Goal: Information Seeking & Learning: Check status

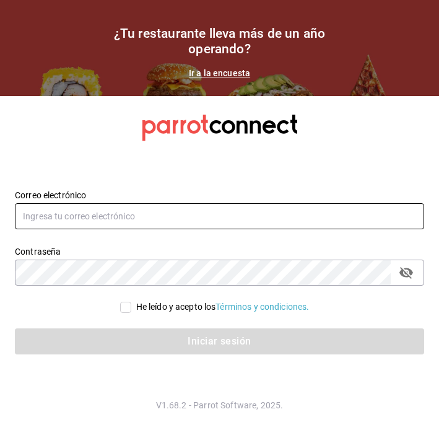
type input "[EMAIL_ADDRESS][DOMAIN_NAME]"
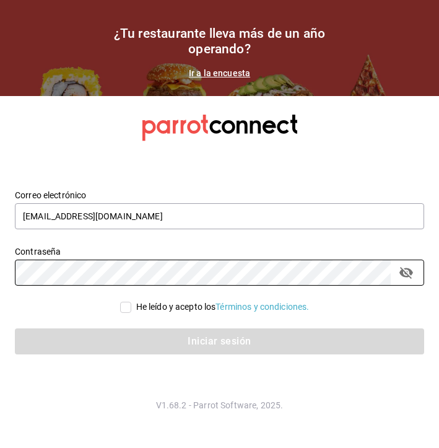
click at [122, 305] on input "He leído y acepto los Términos y condiciones." at bounding box center [125, 307] width 11 height 11
checkbox input "true"
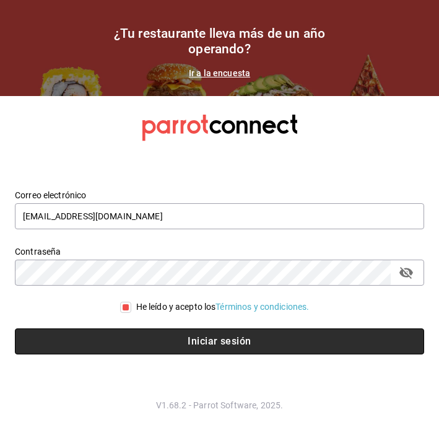
click at [91, 339] on button "Iniciar sesión" at bounding box center [219, 341] width 409 height 26
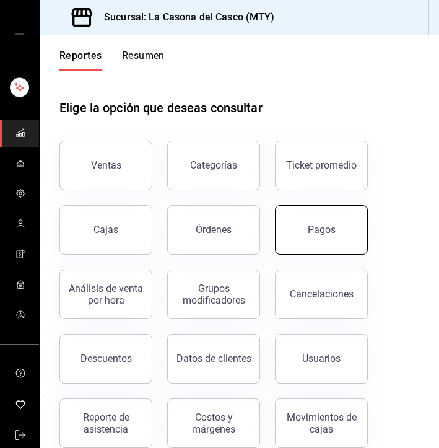
click at [308, 211] on button "Pagos" at bounding box center [321, 230] width 93 height 50
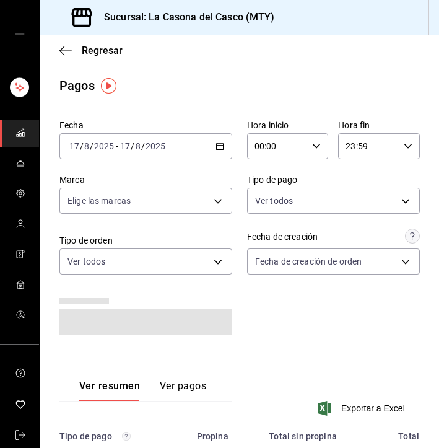
click at [105, 145] on input "2025" at bounding box center [104, 146] width 21 height 10
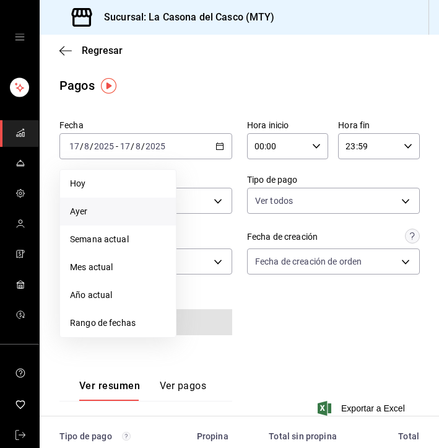
click at [77, 206] on span "Ayer" at bounding box center [118, 211] width 96 height 13
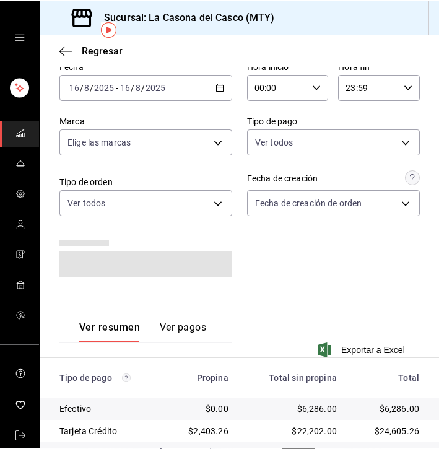
scroll to position [60, 0]
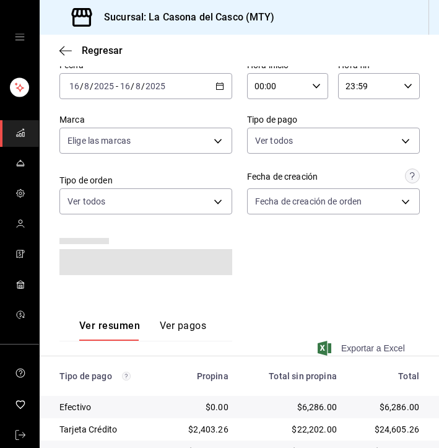
click at [358, 346] on span "Exportar a Excel" at bounding box center [362, 348] width 85 height 15
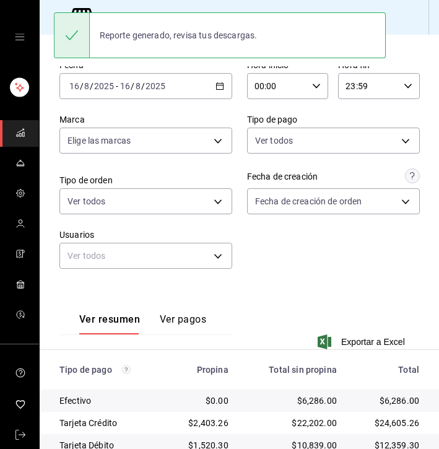
click at [48, 54] on div "Regresar" at bounding box center [239, 51] width 399 height 32
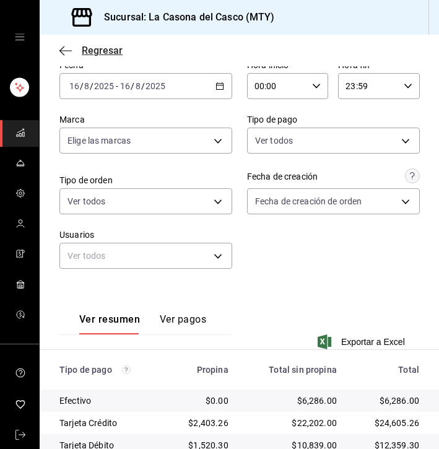
click at [62, 45] on icon "button" at bounding box center [65, 50] width 12 height 11
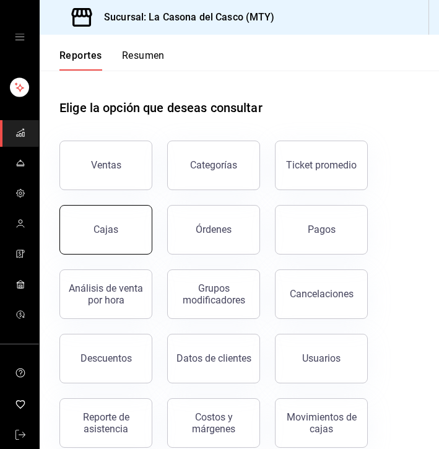
click at [121, 229] on button "Cajas" at bounding box center [105, 230] width 93 height 50
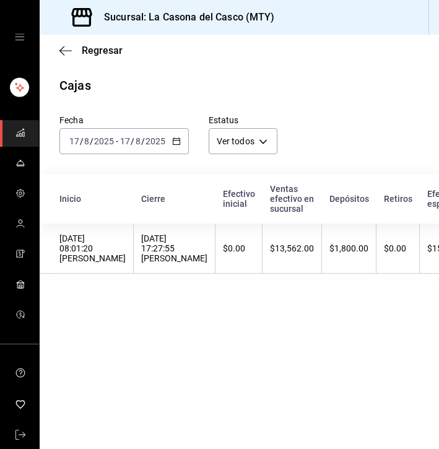
click at [110, 150] on div "[DATE] [DATE] - [DATE] [DATE]" at bounding box center [123, 141] width 129 height 26
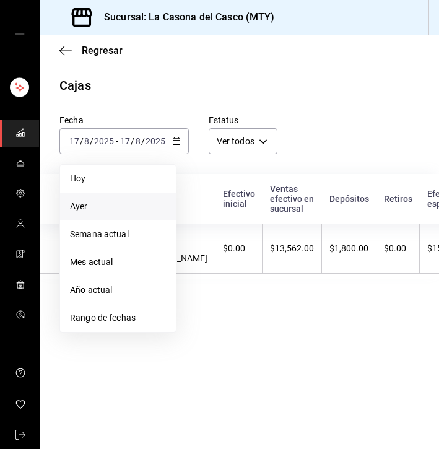
click at [78, 198] on li "Ayer" at bounding box center [118, 207] width 116 height 28
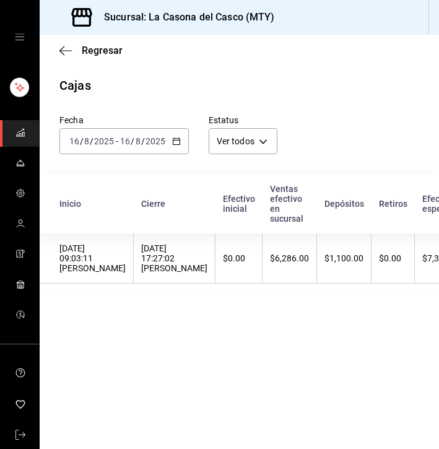
click at [134, 232] on th "Inicio" at bounding box center [87, 203] width 94 height 59
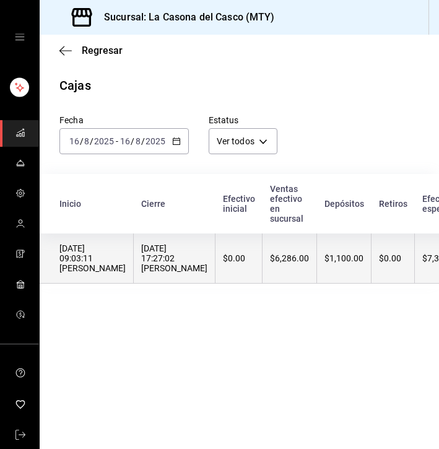
click at [134, 241] on th "[DATE] 09:03:11 [PERSON_NAME]" at bounding box center [87, 258] width 94 height 50
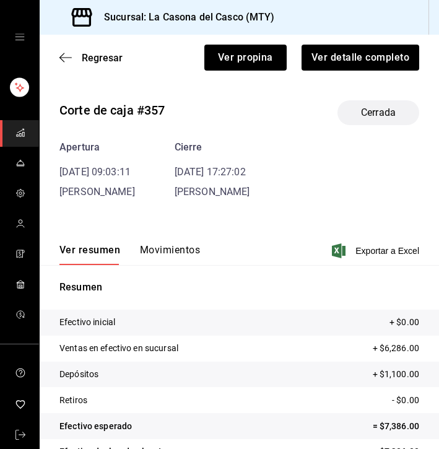
click at [156, 250] on button "Movimientos" at bounding box center [170, 254] width 60 height 21
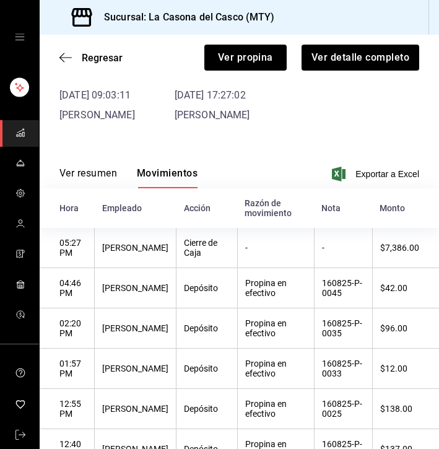
scroll to position [73, 0]
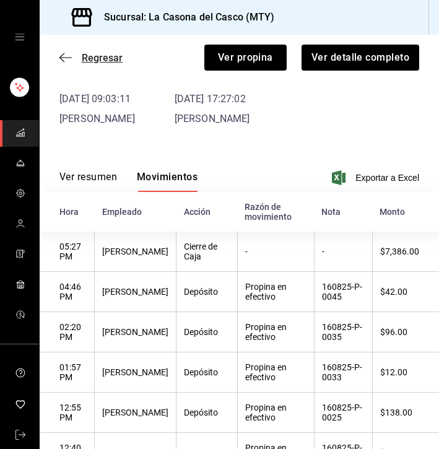
click at [71, 58] on icon "button" at bounding box center [65, 57] width 12 height 1
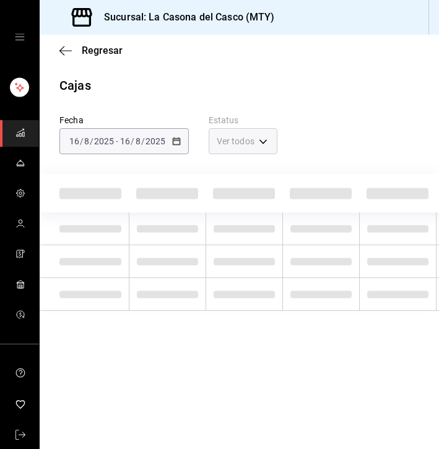
click at [71, 58] on div "Regresar" at bounding box center [239, 51] width 399 height 32
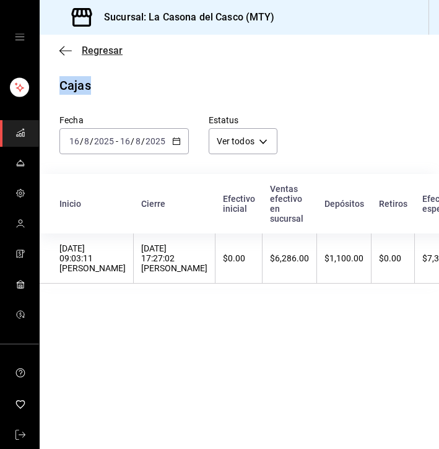
click at [69, 52] on icon "button" at bounding box center [65, 50] width 12 height 11
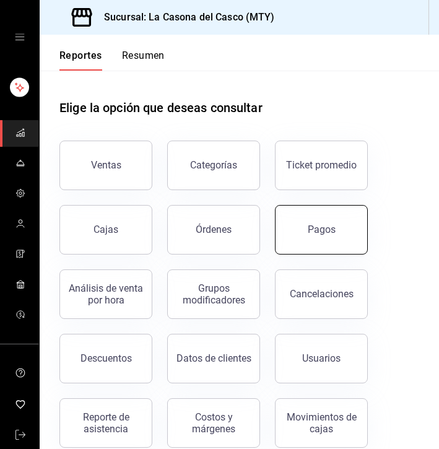
click at [302, 220] on button "Pagos" at bounding box center [321, 230] width 93 height 50
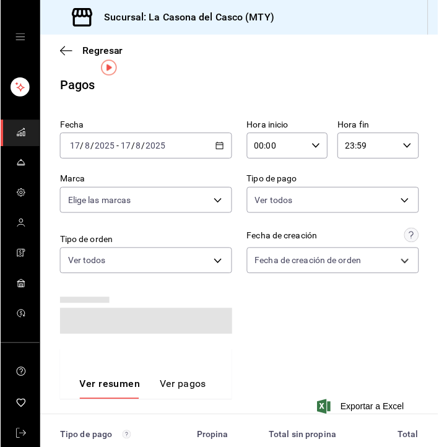
scroll to position [21, 0]
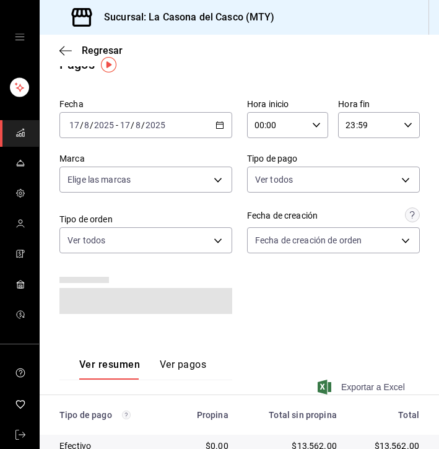
click at [333, 381] on span "Exportar a Excel" at bounding box center [362, 387] width 85 height 15
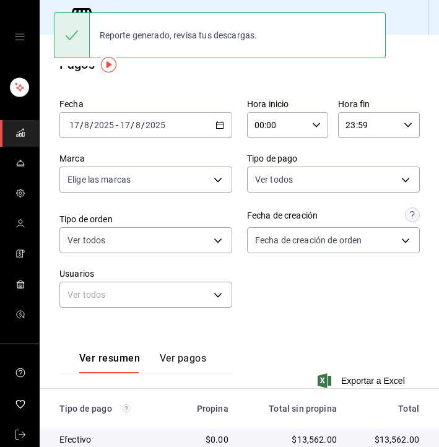
click at [386, 372] on div "Ver resumen Ver pagos Exportar a Excel" at bounding box center [239, 363] width 399 height 81
click at [379, 378] on span "Exportar a Excel" at bounding box center [362, 380] width 85 height 15
click at [120, 97] on div "Fecha [DATE] [DATE] - [DATE] [DATE] Hora inicio 00:00 Hora inicio Hora fin 23:5…" at bounding box center [239, 208] width 360 height 229
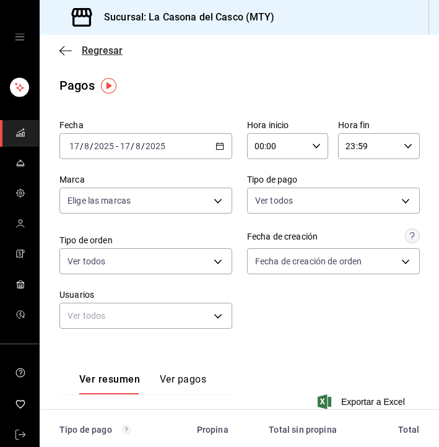
click at [71, 47] on icon "button" at bounding box center [65, 50] width 12 height 11
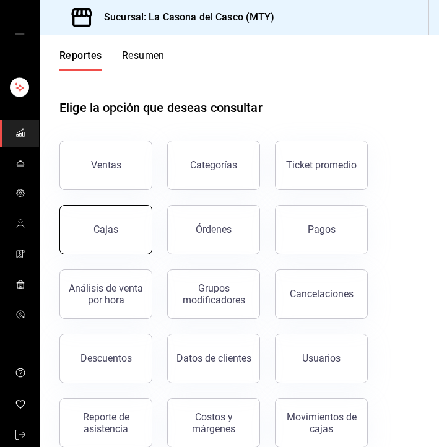
click at [120, 225] on button "Cajas" at bounding box center [105, 230] width 93 height 50
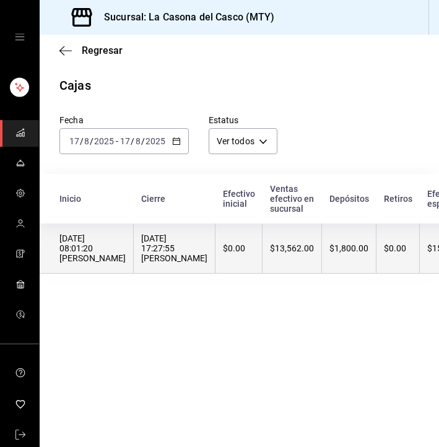
click at [169, 255] on div "[DATE] 17:27:55 [PERSON_NAME]" at bounding box center [174, 248] width 66 height 30
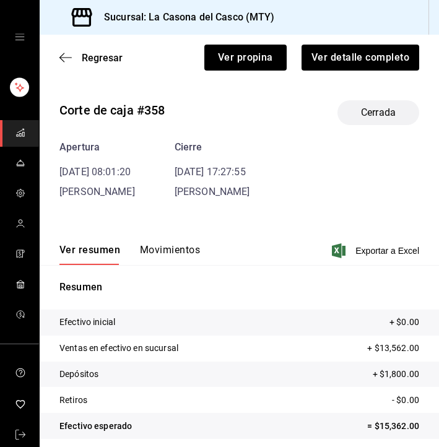
click at [143, 256] on button "Movimientos" at bounding box center [170, 254] width 60 height 21
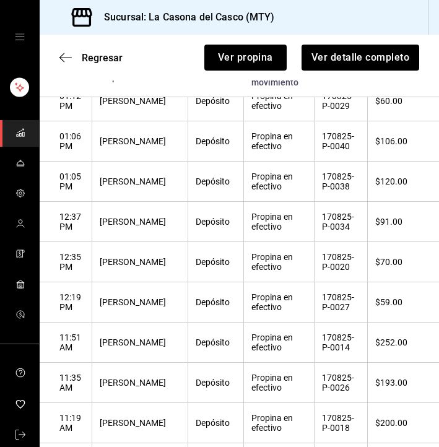
scroll to position [594, 0]
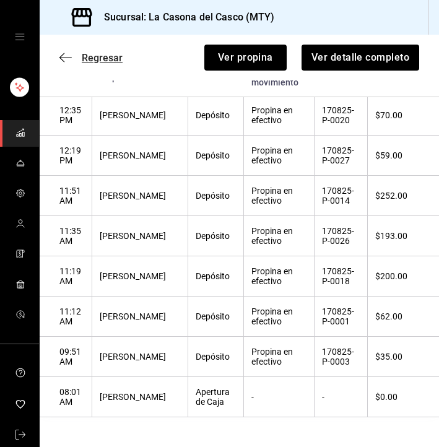
click at [71, 61] on icon "button" at bounding box center [65, 57] width 12 height 11
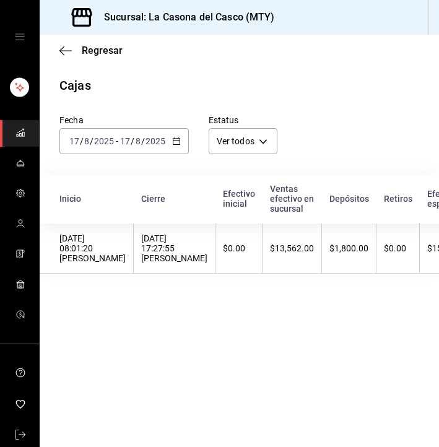
click at [112, 139] on input "2025" at bounding box center [104, 141] width 21 height 10
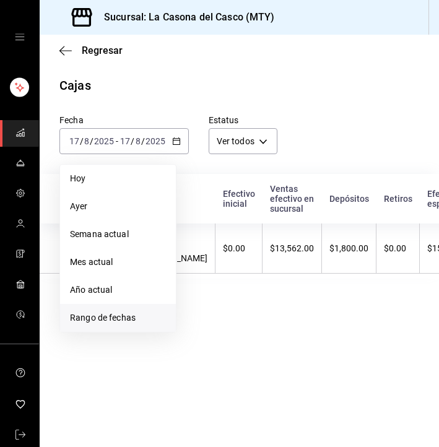
click at [93, 315] on span "Rango de fechas" at bounding box center [118, 317] width 96 height 13
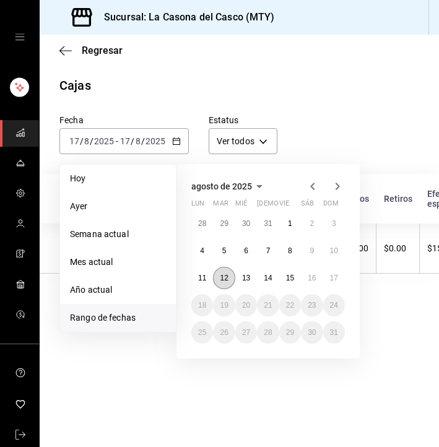
click at [223, 275] on abbr "12" at bounding box center [224, 278] width 8 height 9
click at [336, 276] on abbr "17" at bounding box center [334, 278] width 8 height 9
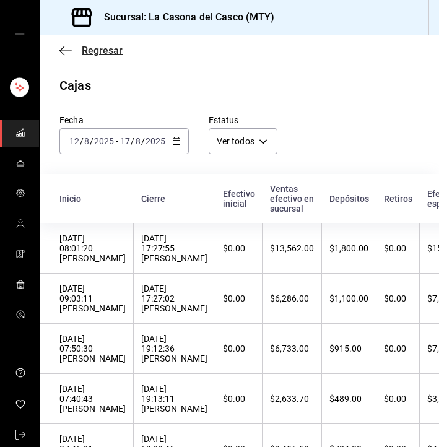
click at [63, 49] on icon "button" at bounding box center [65, 50] width 12 height 11
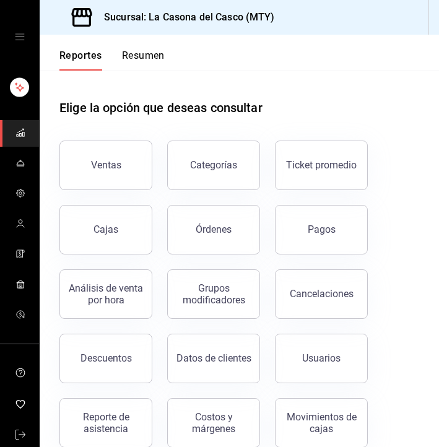
click at [63, 49] on div "Reportes Resumen" at bounding box center [102, 53] width 125 height 36
click at [118, 237] on button "Cajas" at bounding box center [105, 230] width 93 height 50
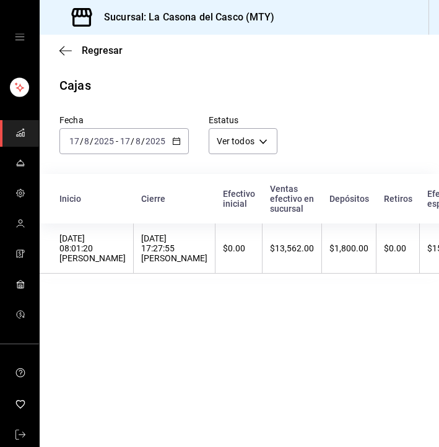
click at [103, 149] on div "[DATE] [DATE] - [DATE] [DATE]" at bounding box center [123, 141] width 129 height 26
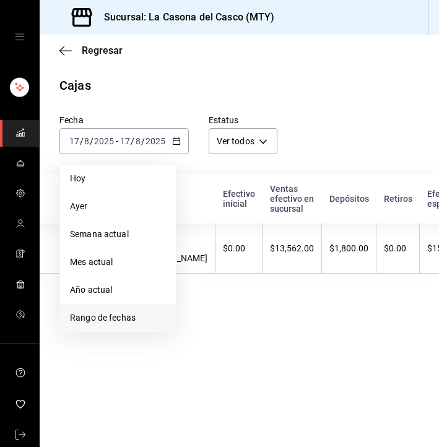
click at [89, 316] on span "Rango de fechas" at bounding box center [118, 317] width 96 height 13
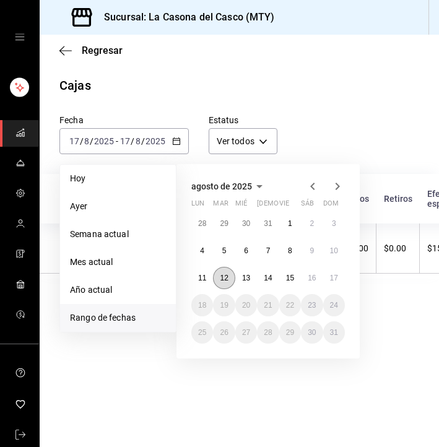
click at [219, 274] on button "12" at bounding box center [224, 278] width 22 height 22
click at [333, 274] on abbr "17" at bounding box center [334, 278] width 8 height 9
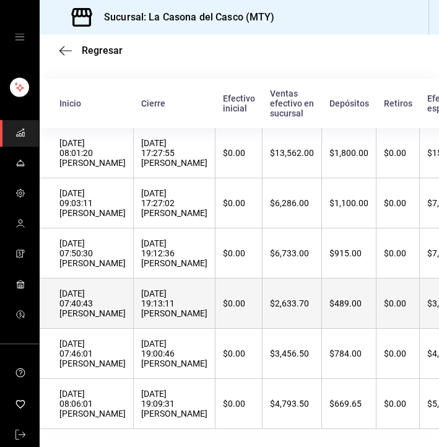
scroll to position [0, 1]
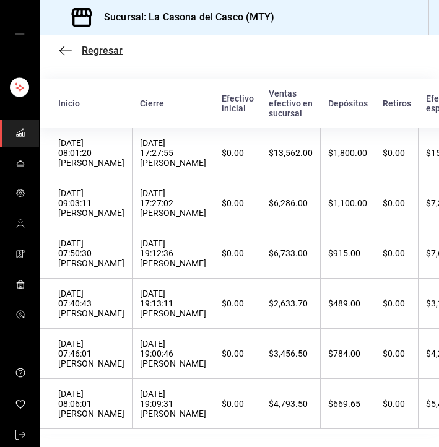
click at [74, 52] on span "Regresar" at bounding box center [90, 51] width 63 height 12
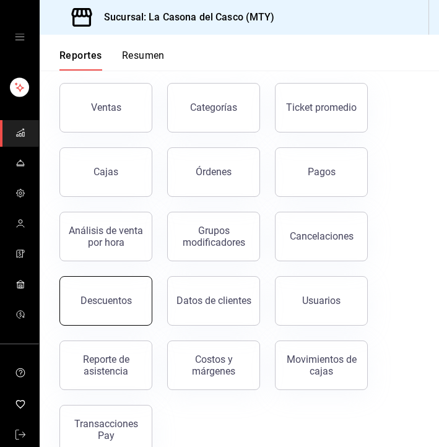
scroll to position [61, 0]
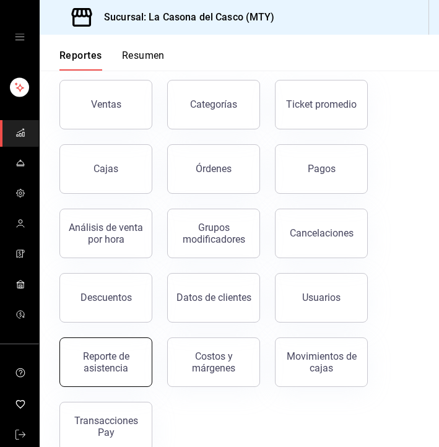
click at [115, 364] on div "Reporte de asistencia" at bounding box center [105, 362] width 77 height 24
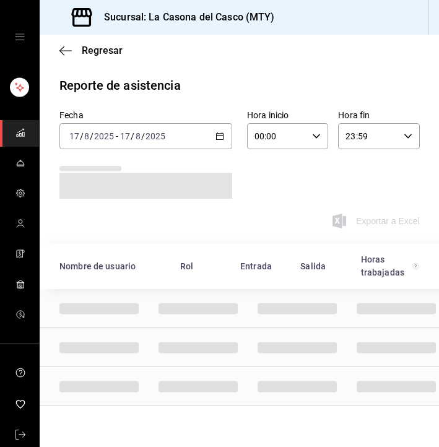
click at [142, 149] on div "Fecha [DATE] [DATE] - [DATE] [DATE] Hora inicio 00:00 Hora inicio Hora fin 23:5…" at bounding box center [239, 177] width 399 height 134
click at [123, 142] on div "[DATE] [DATE] - [DATE] [DATE]" at bounding box center [145, 136] width 173 height 26
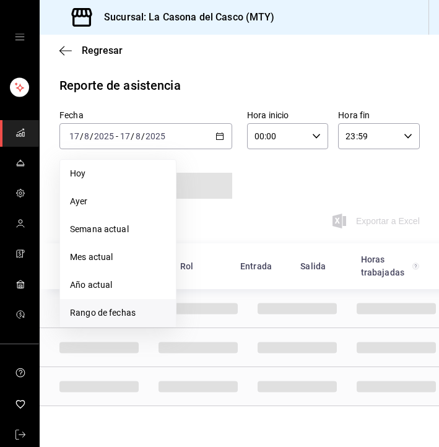
click at [96, 318] on span "Rango de fechas" at bounding box center [118, 313] width 96 height 13
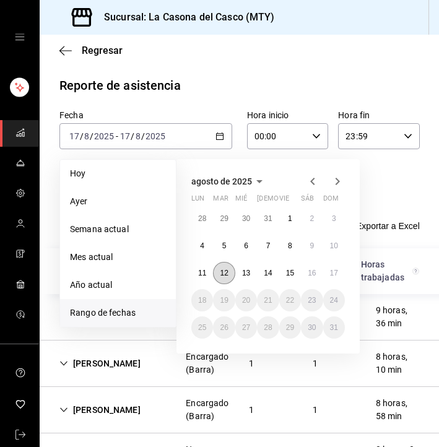
click at [228, 267] on button "12" at bounding box center [224, 273] width 22 height 22
click at [339, 278] on button "17" at bounding box center [334, 273] width 22 height 22
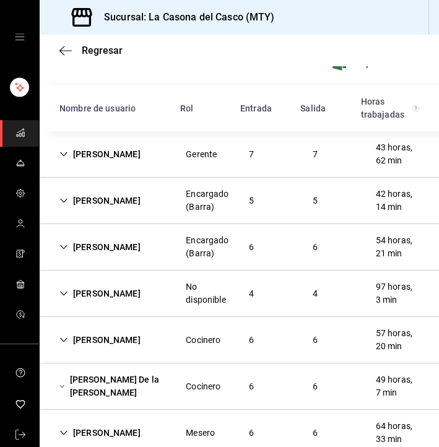
scroll to position [154, 0]
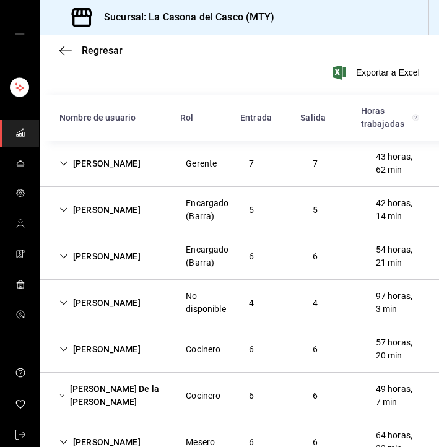
click at [80, 264] on div "[PERSON_NAME]" at bounding box center [100, 256] width 101 height 23
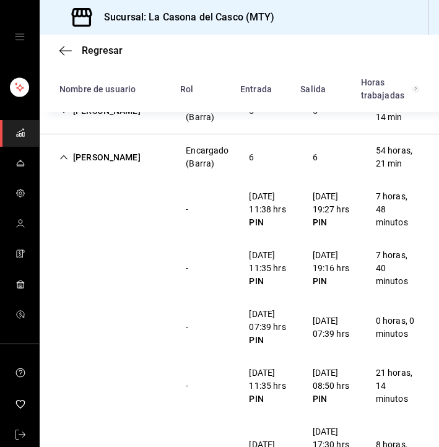
scroll to position [35, 0]
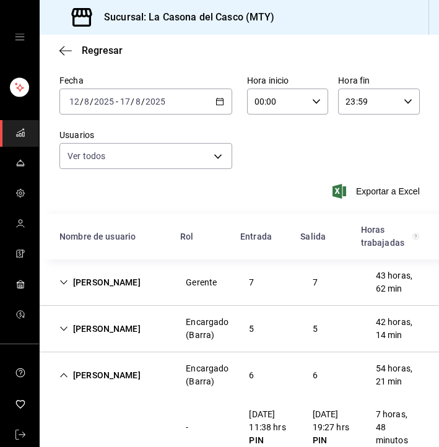
click at [94, 274] on div "[PERSON_NAME]" at bounding box center [100, 282] width 101 height 23
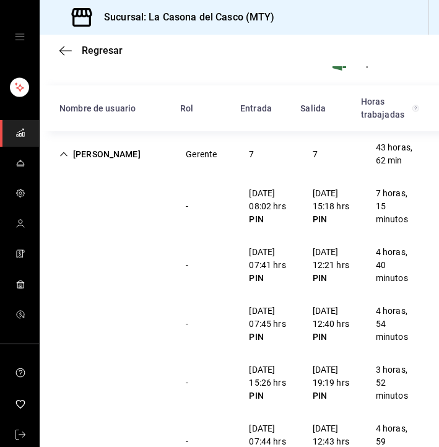
scroll to position [167, 0]
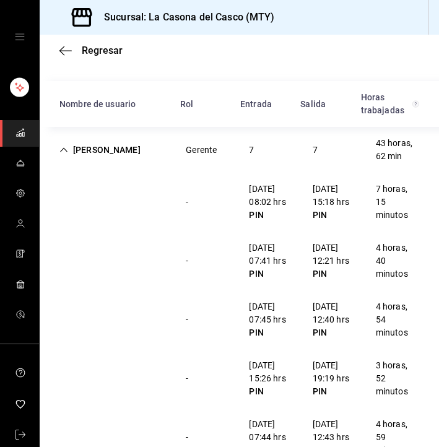
click at [122, 154] on div "[PERSON_NAME]" at bounding box center [100, 150] width 101 height 23
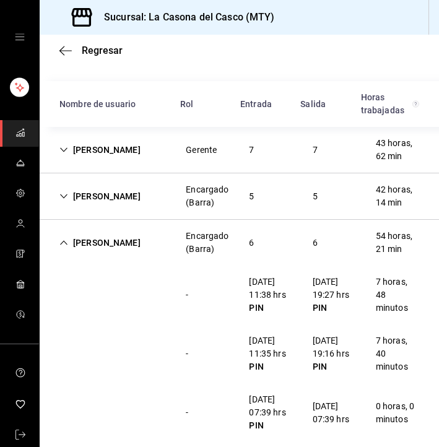
click at [122, 157] on div "[PERSON_NAME]" at bounding box center [100, 150] width 101 height 23
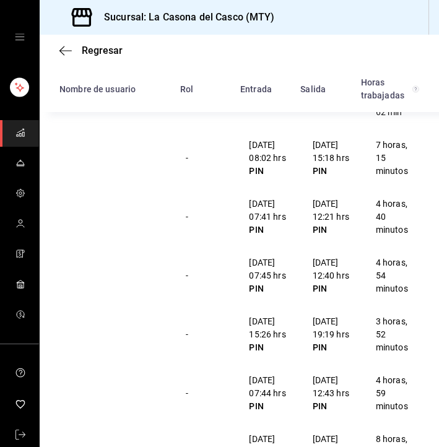
scroll to position [196, 0]
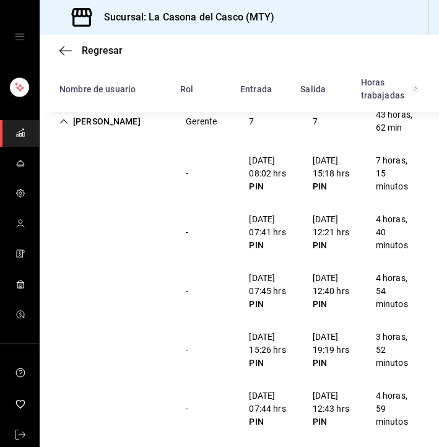
click at [124, 126] on div "[PERSON_NAME]" at bounding box center [100, 121] width 101 height 23
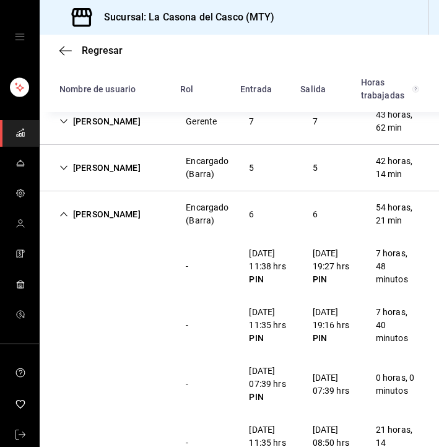
click at [116, 219] on div "[PERSON_NAME]" at bounding box center [100, 214] width 101 height 23
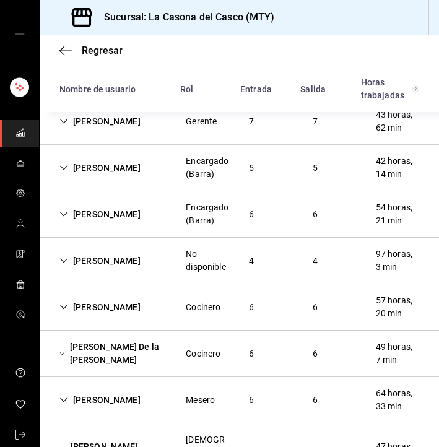
click at [105, 180] on div "[PERSON_NAME] (Barra) 5 5 42 horas, 14 min" at bounding box center [239, 168] width 399 height 46
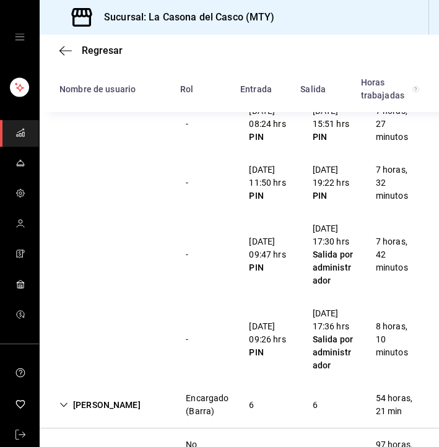
scroll to position [351, 0]
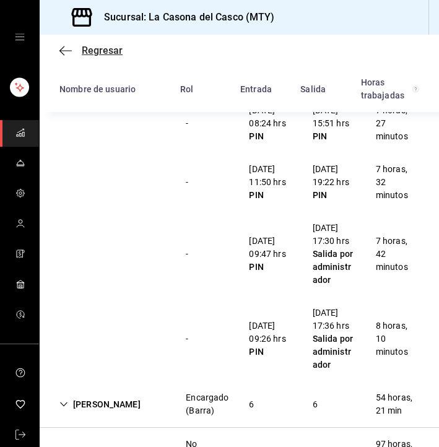
click at [68, 54] on icon "button" at bounding box center [65, 50] width 12 height 11
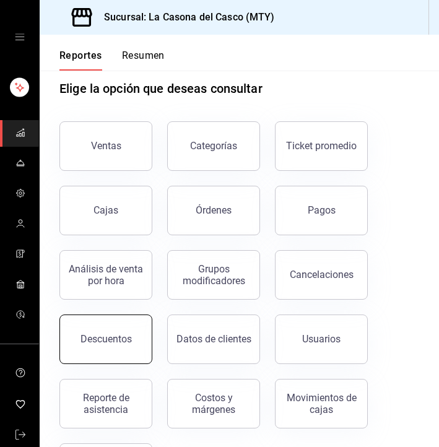
scroll to position [30, 0]
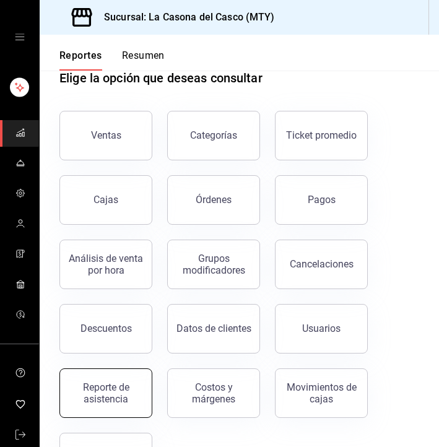
click at [102, 380] on button "Reporte de asistencia" at bounding box center [105, 393] width 93 height 50
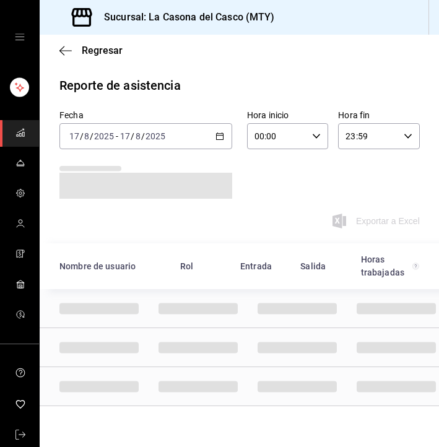
click at [121, 136] on input "17" at bounding box center [125, 136] width 11 height 10
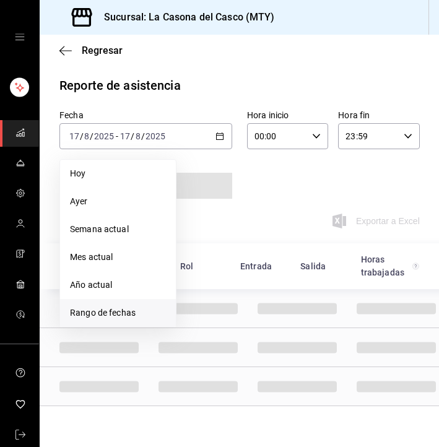
click at [110, 311] on span "Rango de fechas" at bounding box center [118, 313] width 96 height 13
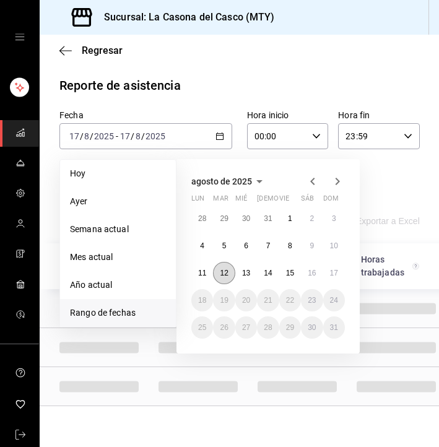
click at [219, 272] on button "12" at bounding box center [224, 273] width 22 height 22
click at [339, 277] on button "17" at bounding box center [334, 273] width 22 height 22
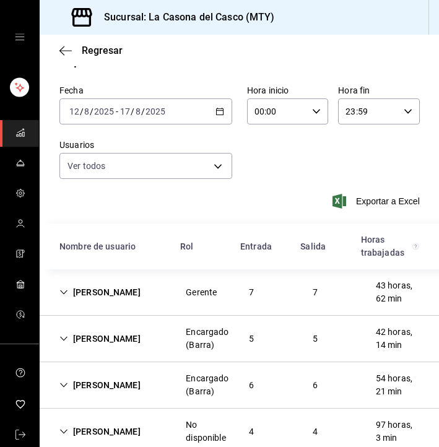
click at [129, 289] on div "[PERSON_NAME]" at bounding box center [100, 292] width 101 height 23
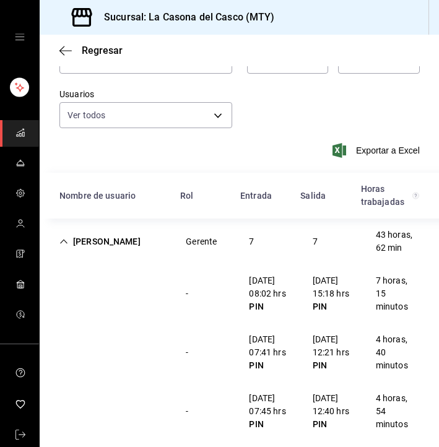
scroll to position [64, 0]
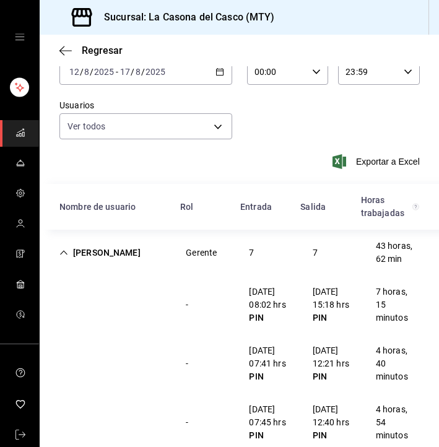
click at [71, 253] on div "[PERSON_NAME]" at bounding box center [100, 253] width 101 height 23
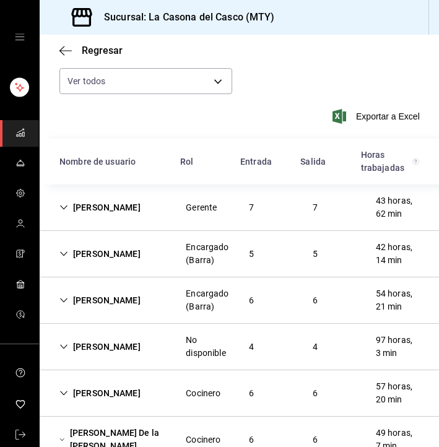
click at [105, 265] on div "[PERSON_NAME]" at bounding box center [100, 254] width 101 height 23
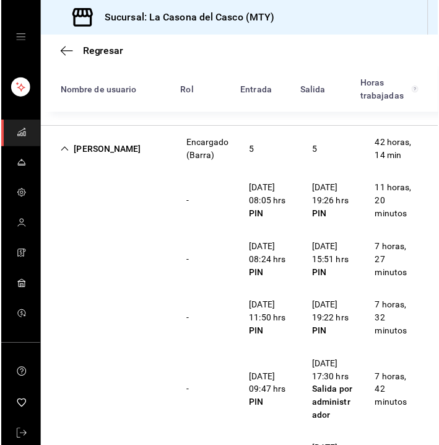
scroll to position [183, 0]
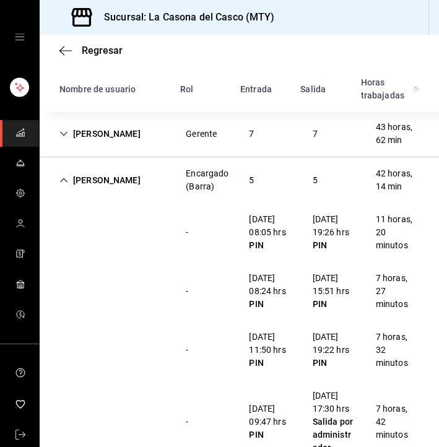
click at [100, 193] on div "[PERSON_NAME] (Barra) 5 5 42 horas, 14 min" at bounding box center [239, 180] width 399 height 46
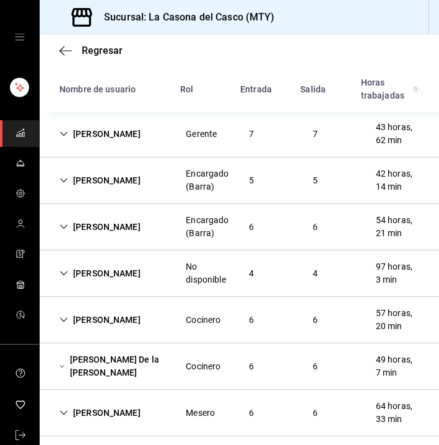
click at [86, 180] on div "[PERSON_NAME]" at bounding box center [100, 180] width 101 height 23
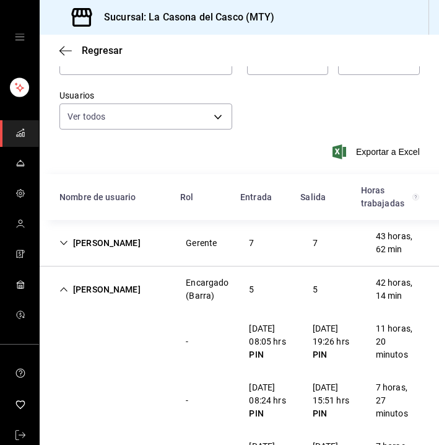
scroll to position [87, 0]
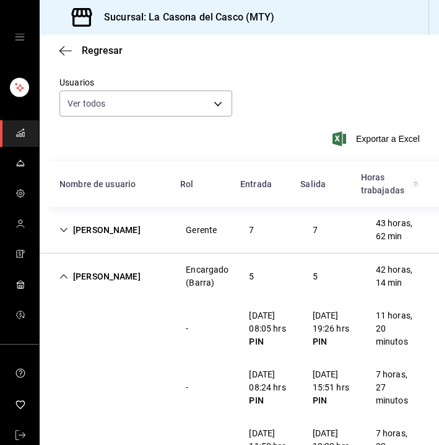
click at [84, 289] on div "[PERSON_NAME] (Barra) 5 5 42 horas, 14 min" at bounding box center [239, 276] width 399 height 46
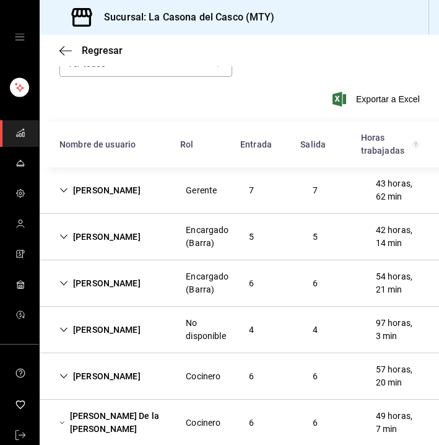
scroll to position [159, 0]
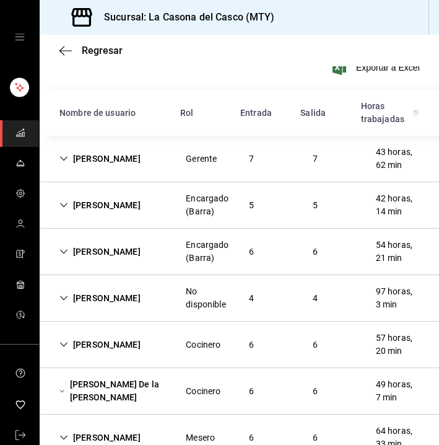
click at [103, 246] on div "[PERSON_NAME]" at bounding box center [100, 251] width 101 height 23
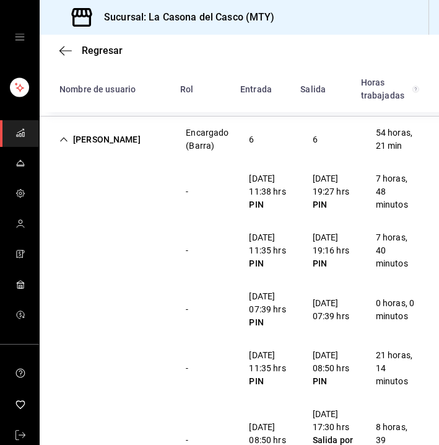
scroll to position [271, 0]
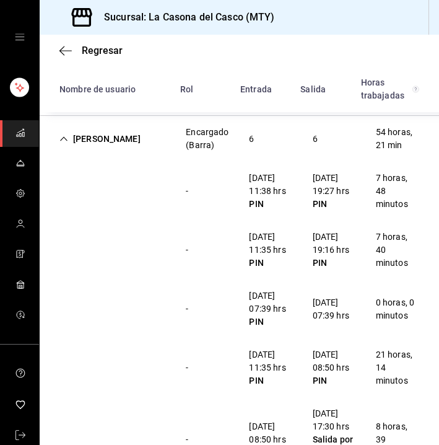
click at [112, 142] on div "[PERSON_NAME]" at bounding box center [100, 139] width 101 height 23
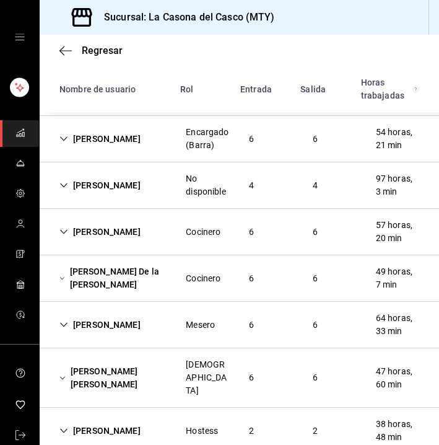
click at [103, 327] on div "[PERSON_NAME]" at bounding box center [100, 324] width 101 height 23
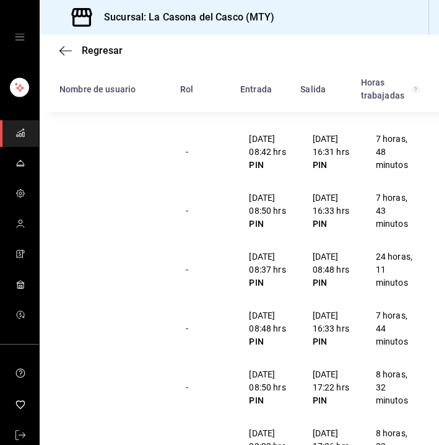
scroll to position [507, 0]
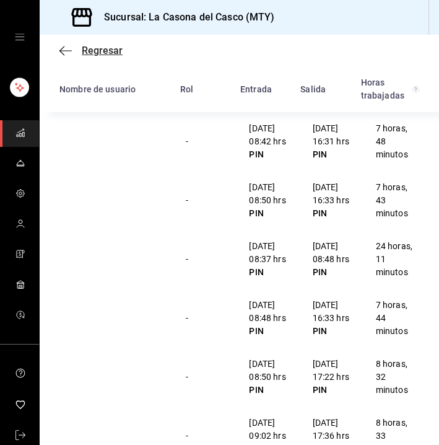
click at [62, 51] on icon "button" at bounding box center [65, 50] width 12 height 11
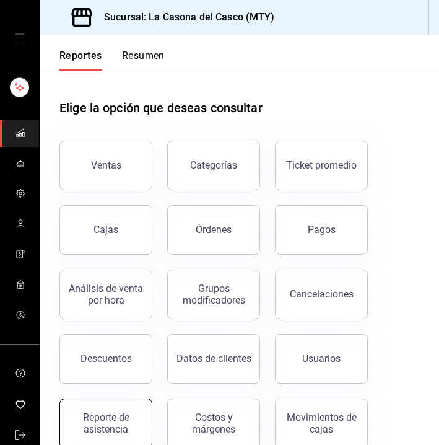
click at [101, 405] on button "Reporte de asistencia" at bounding box center [105, 423] width 93 height 50
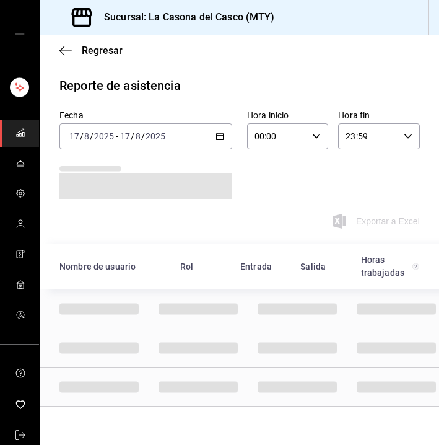
click at [118, 131] on div "[DATE] [DATE]" at bounding box center [142, 136] width 48 height 10
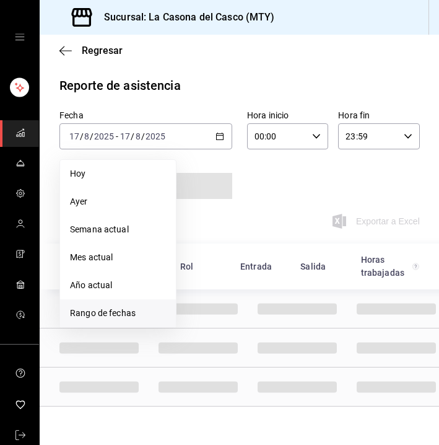
click at [109, 315] on span "Rango de fechas" at bounding box center [118, 313] width 96 height 13
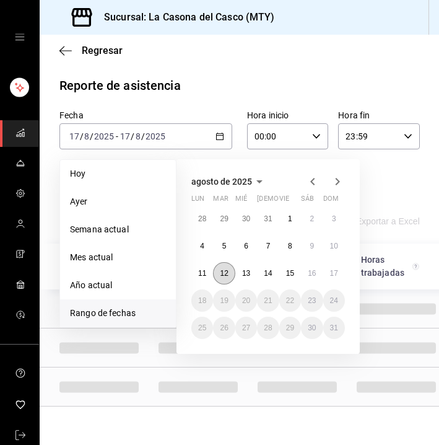
click at [218, 272] on button "12" at bounding box center [224, 273] width 22 height 22
click at [328, 271] on button "17" at bounding box center [334, 273] width 22 height 22
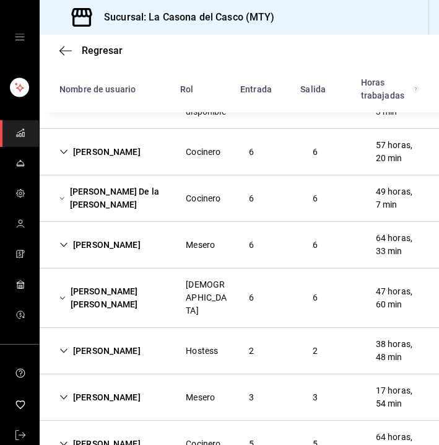
scroll to position [362, 0]
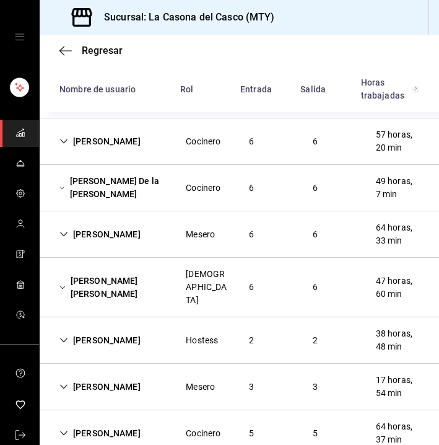
click at [111, 340] on div "[PERSON_NAME] Hostess 2 2 38 horas, 48 min" at bounding box center [239, 340] width 399 height 46
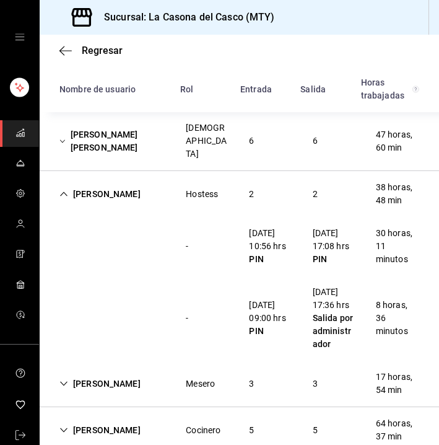
scroll to position [511, 0]
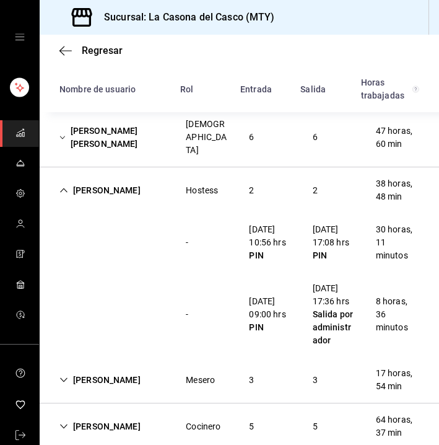
click at [71, 180] on div "[PERSON_NAME]" at bounding box center [100, 190] width 101 height 23
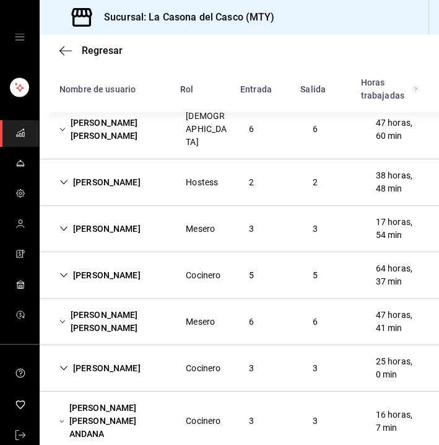
click at [99, 314] on div "[PERSON_NAME] [PERSON_NAME]" at bounding box center [113, 321] width 126 height 36
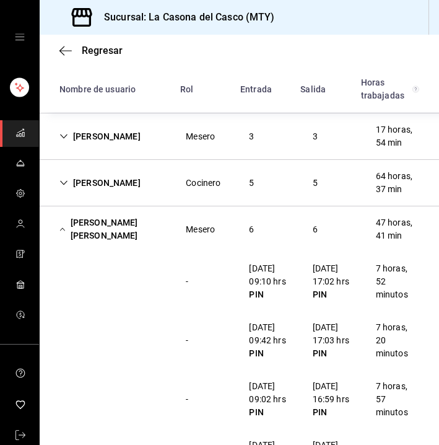
click at [84, 220] on div "[PERSON_NAME] [PERSON_NAME]" at bounding box center [113, 229] width 126 height 36
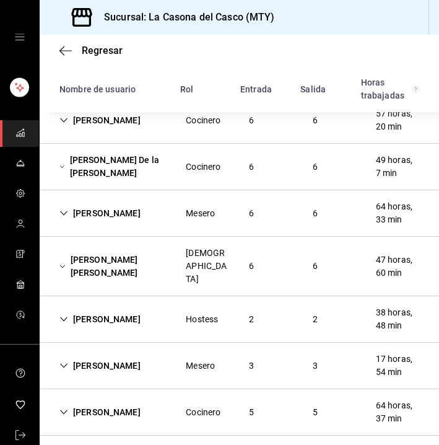
scroll to position [388, 0]
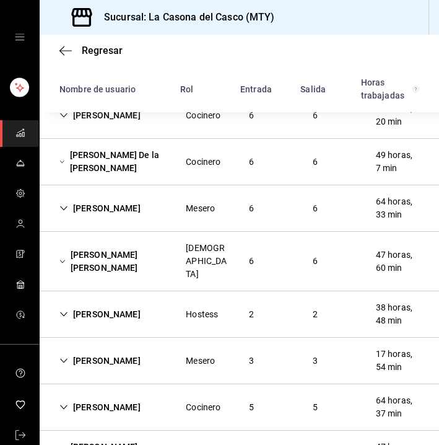
click at [99, 349] on div "[PERSON_NAME]" at bounding box center [100, 360] width 101 height 23
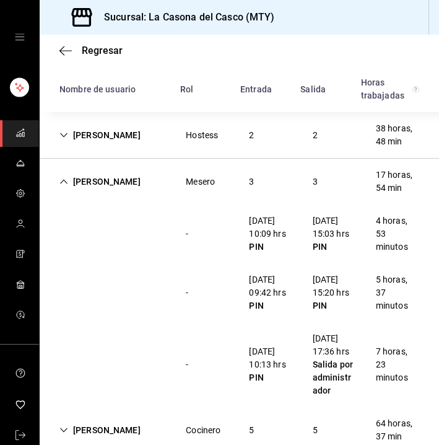
scroll to position [571, 0]
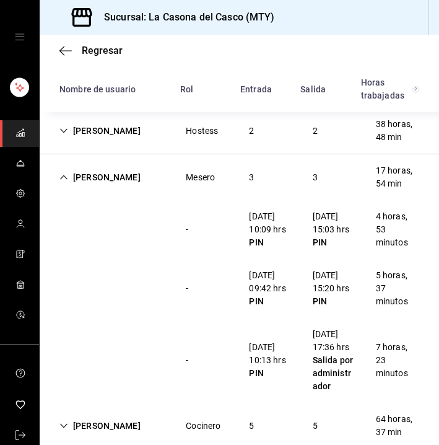
click at [90, 176] on div "[PERSON_NAME]" at bounding box center [100, 177] width 101 height 23
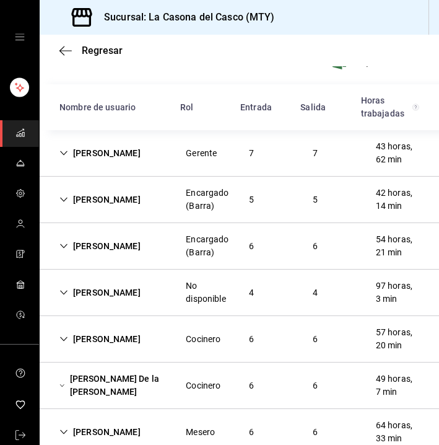
scroll to position [162, 0]
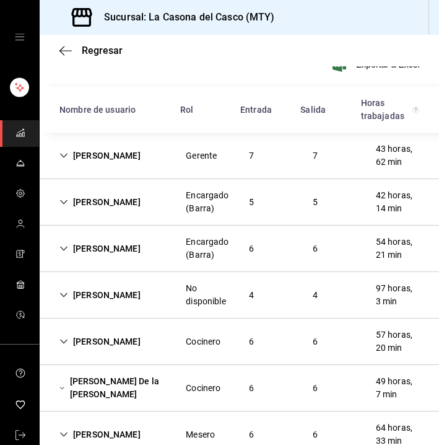
click at [100, 199] on div "[PERSON_NAME]" at bounding box center [100, 202] width 101 height 23
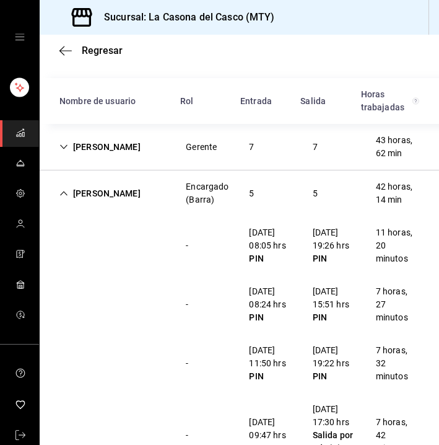
scroll to position [169, 0]
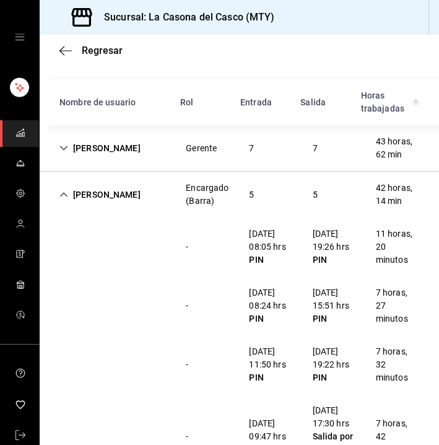
click at [146, 202] on div "[PERSON_NAME] (Barra) 5 5 42 horas, 14 min" at bounding box center [239, 195] width 399 height 46
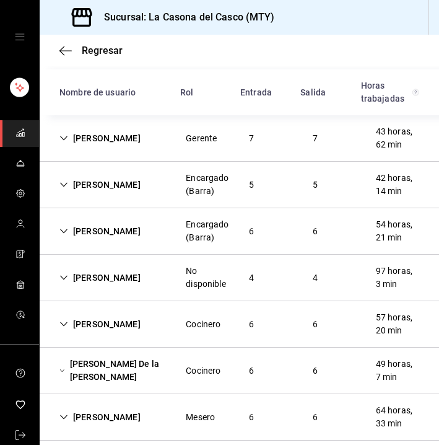
scroll to position [183, 0]
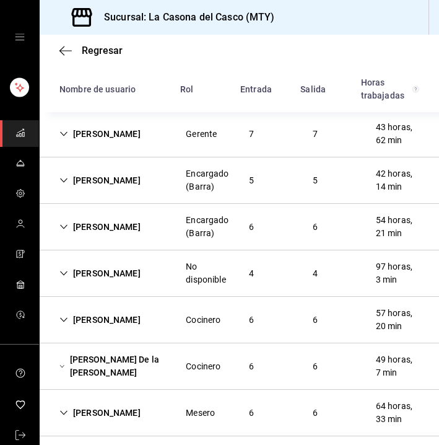
click at [101, 128] on div "[PERSON_NAME]" at bounding box center [100, 134] width 101 height 23
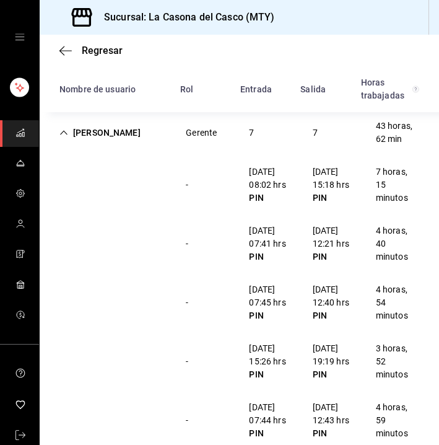
scroll to position [177, 0]
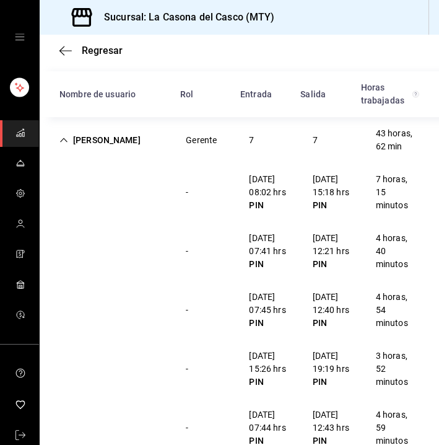
click at [98, 138] on div "[PERSON_NAME]" at bounding box center [100, 140] width 101 height 23
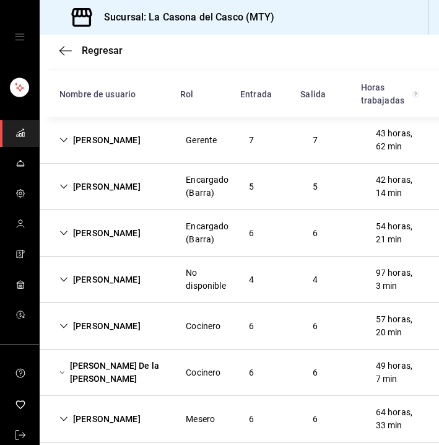
click at [133, 149] on div "[PERSON_NAME]" at bounding box center [100, 140] width 101 height 23
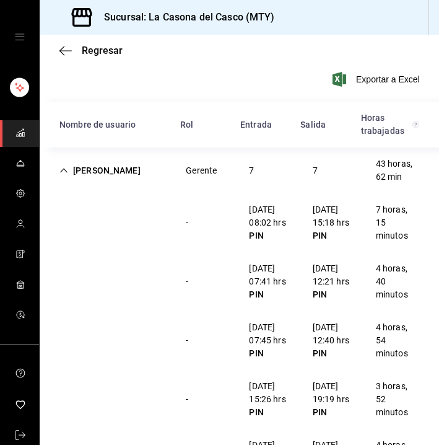
scroll to position [146, 0]
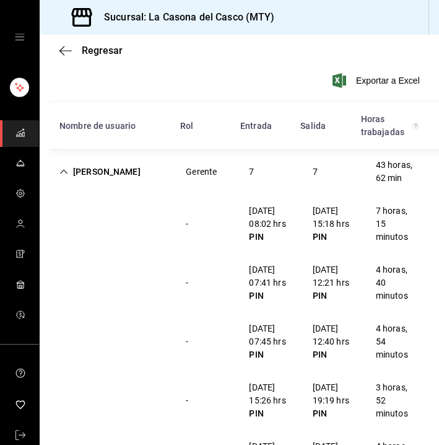
click at [134, 172] on div "[PERSON_NAME]" at bounding box center [100, 171] width 101 height 23
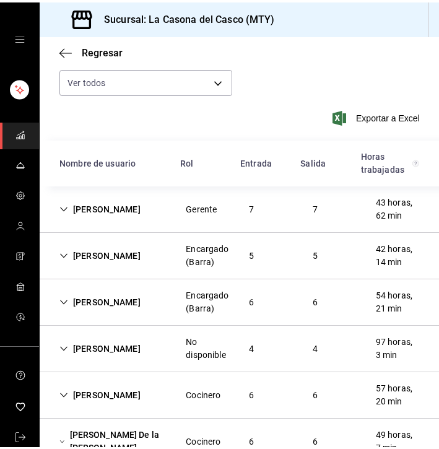
scroll to position [119, 0]
